Goal: Task Accomplishment & Management: Use online tool/utility

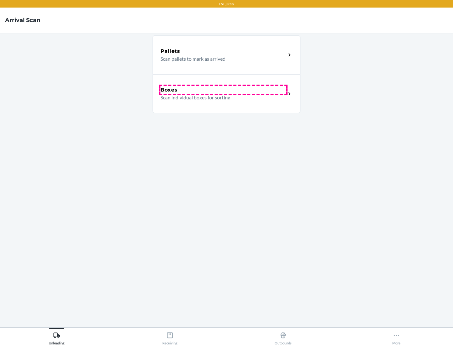
click at [223, 90] on div "Boxes" at bounding box center [222, 90] width 125 height 8
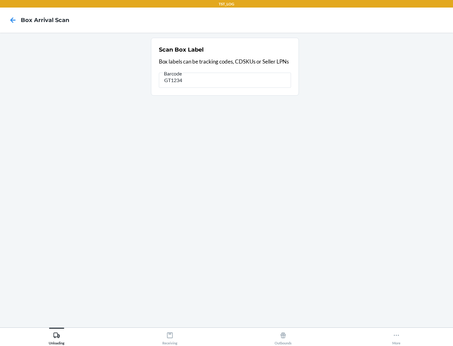
type input "GT1234"
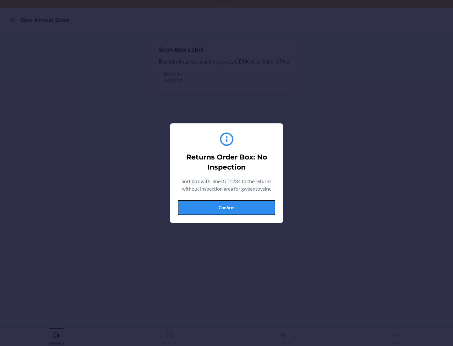
click at [226, 207] on button "Confirm" at bounding box center [226, 207] width 97 height 15
